Goal: Task Accomplishment & Management: Manage account settings

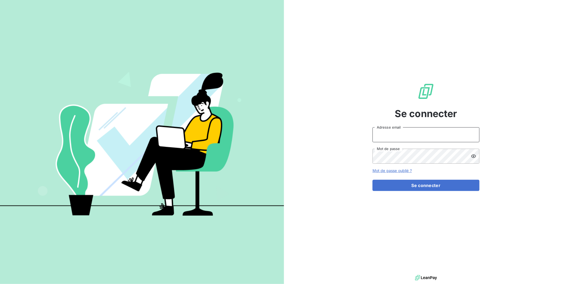
type input "[EMAIL_ADDRESS][DOMAIN_NAME]"
click at [418, 189] on button "Se connecter" at bounding box center [426, 185] width 107 height 11
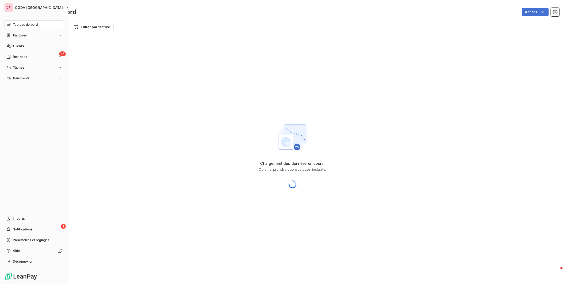
click at [14, 46] on span "Clients" at bounding box center [18, 46] width 11 height 5
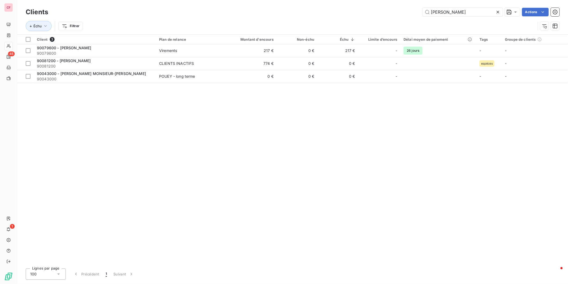
drag, startPoint x: 449, startPoint y: 12, endPoint x: 384, endPoint y: 17, distance: 64.8
click at [384, 17] on div "Clients [PERSON_NAME] Actions Échu Filtrer" at bounding box center [293, 20] width 534 height 28
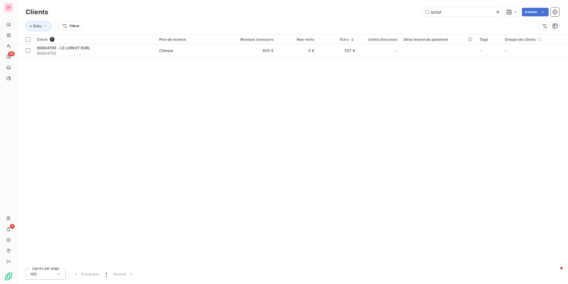
type input "loriot"
click at [277, 49] on td "0 €" at bounding box center [297, 50] width 41 height 13
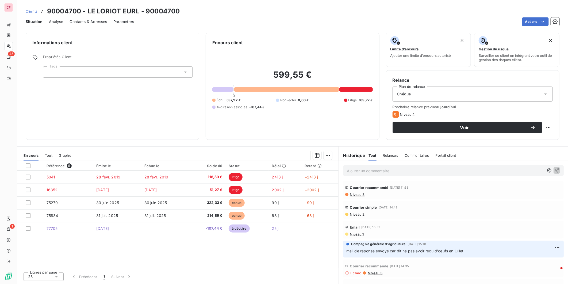
click at [358, 195] on span "Niveau 3" at bounding box center [357, 194] width 15 height 4
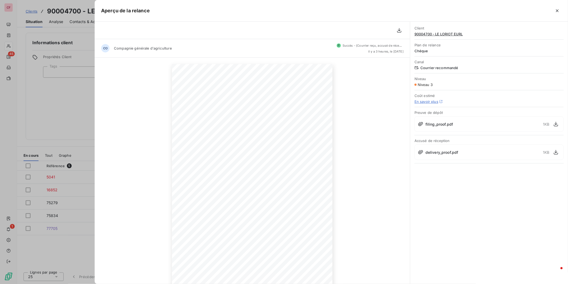
click at [83, 94] on div at bounding box center [284, 142] width 568 height 284
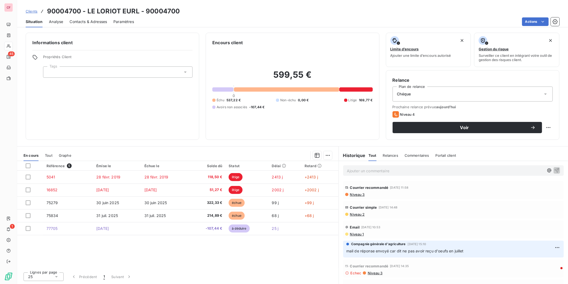
click at [353, 194] on span "Niveau 3" at bounding box center [357, 194] width 15 height 4
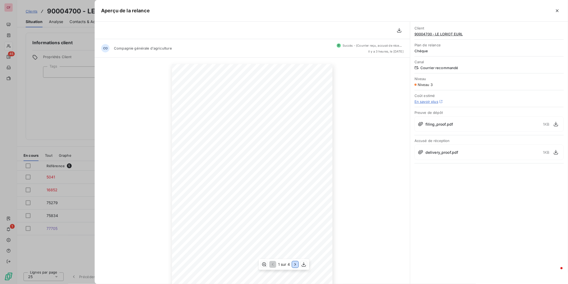
click at [298, 264] on icon "button" at bounding box center [295, 263] width 5 height 5
click at [297, 264] on icon "button" at bounding box center [295, 263] width 5 height 5
click at [274, 264] on icon "button" at bounding box center [272, 263] width 5 height 5
click at [63, 101] on div at bounding box center [284, 142] width 568 height 284
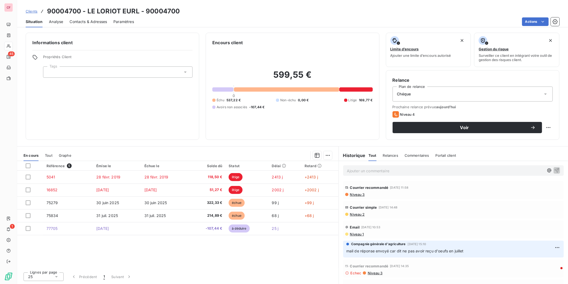
click at [366, 165] on div "Ajouter un commentaire ﻿" at bounding box center [453, 170] width 221 height 10
click at [367, 171] on p "Ajouter un commentaire ﻿" at bounding box center [445, 170] width 197 height 7
click at [372, 172] on p "Ajouter un commentaire ﻿" at bounding box center [445, 170] width 197 height 7
click at [554, 170] on icon "button" at bounding box center [556, 169] width 5 height 5
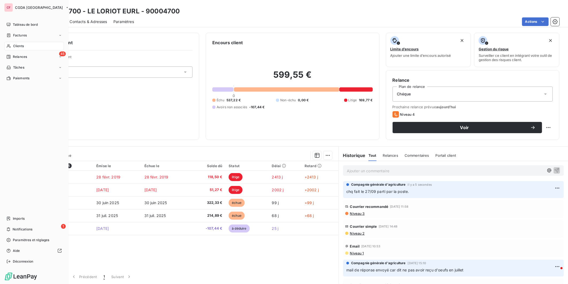
click at [16, 58] on span "Relances" at bounding box center [20, 56] width 14 height 5
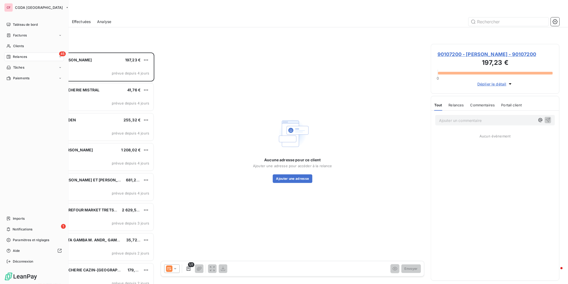
click at [9, 23] on icon at bounding box center [8, 24] width 4 height 4
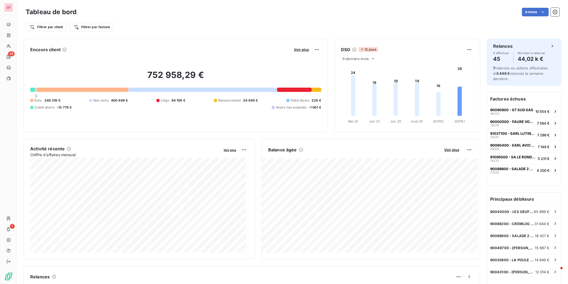
click at [199, 20] on div "Filtrer par client Filtrer par facture" at bounding box center [293, 25] width 534 height 14
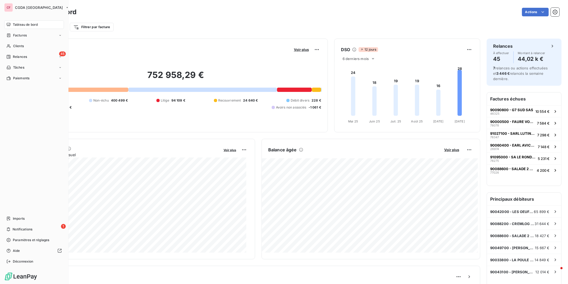
click at [21, 216] on span "Imports" at bounding box center [19, 218] width 12 height 5
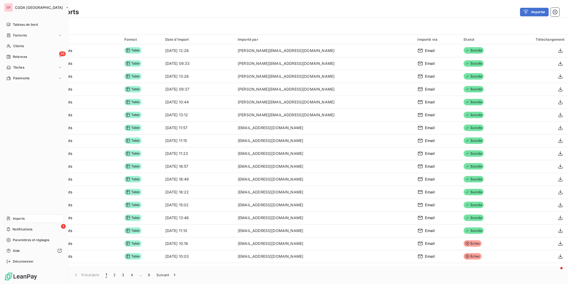
click at [19, 22] on span "Tableau de bord" at bounding box center [25, 24] width 25 height 5
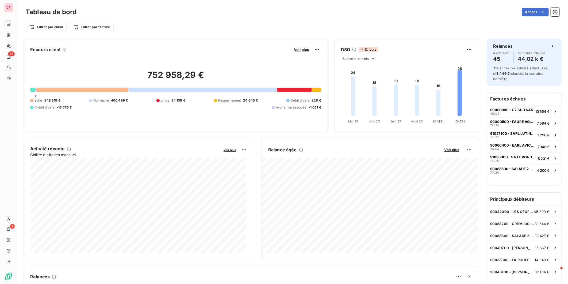
click at [204, 8] on div "Actions" at bounding box center [321, 12] width 477 height 9
